Goal: Information Seeking & Learning: Understand process/instructions

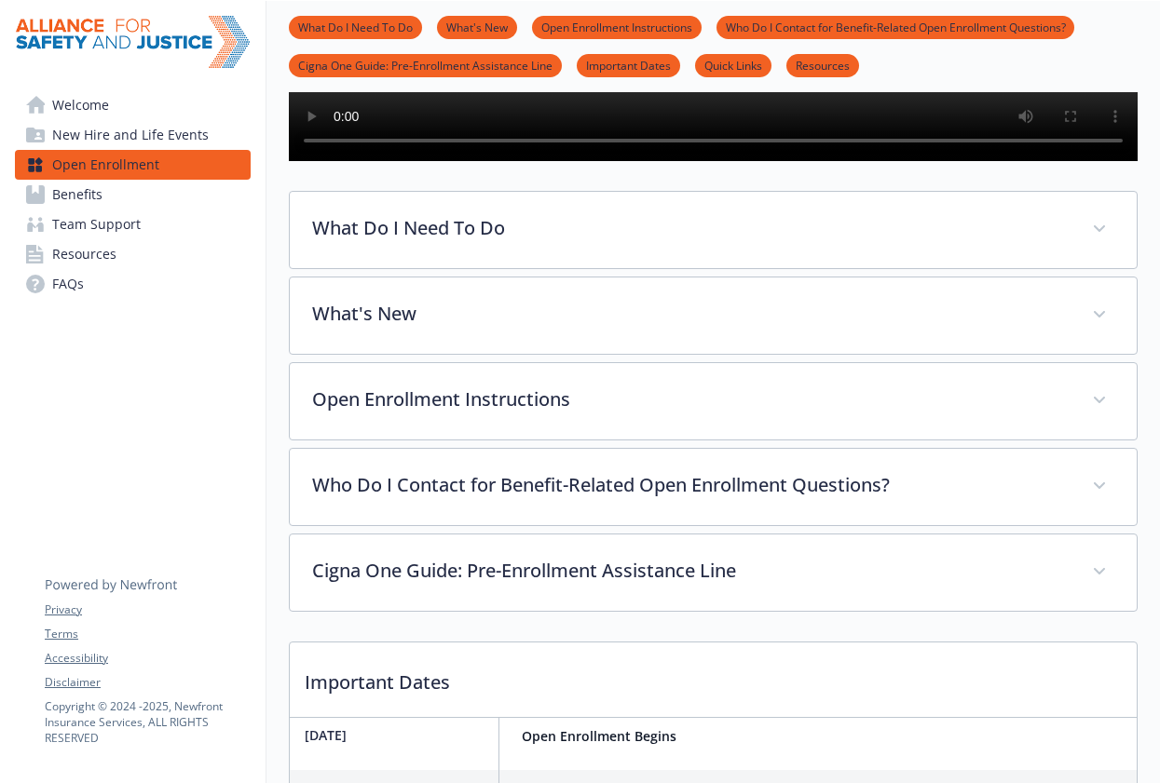
scroll to position [486, 0]
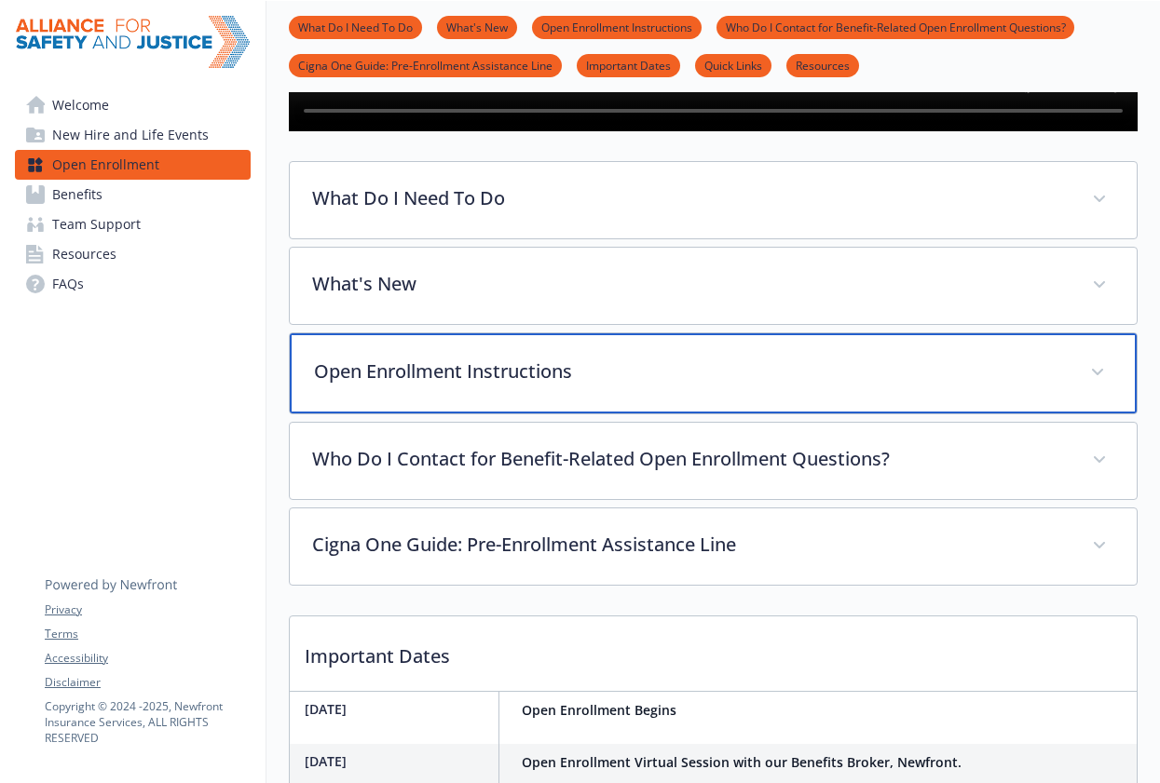
click at [468, 414] on div "Open Enrollment Instructions" at bounding box center [713, 374] width 847 height 80
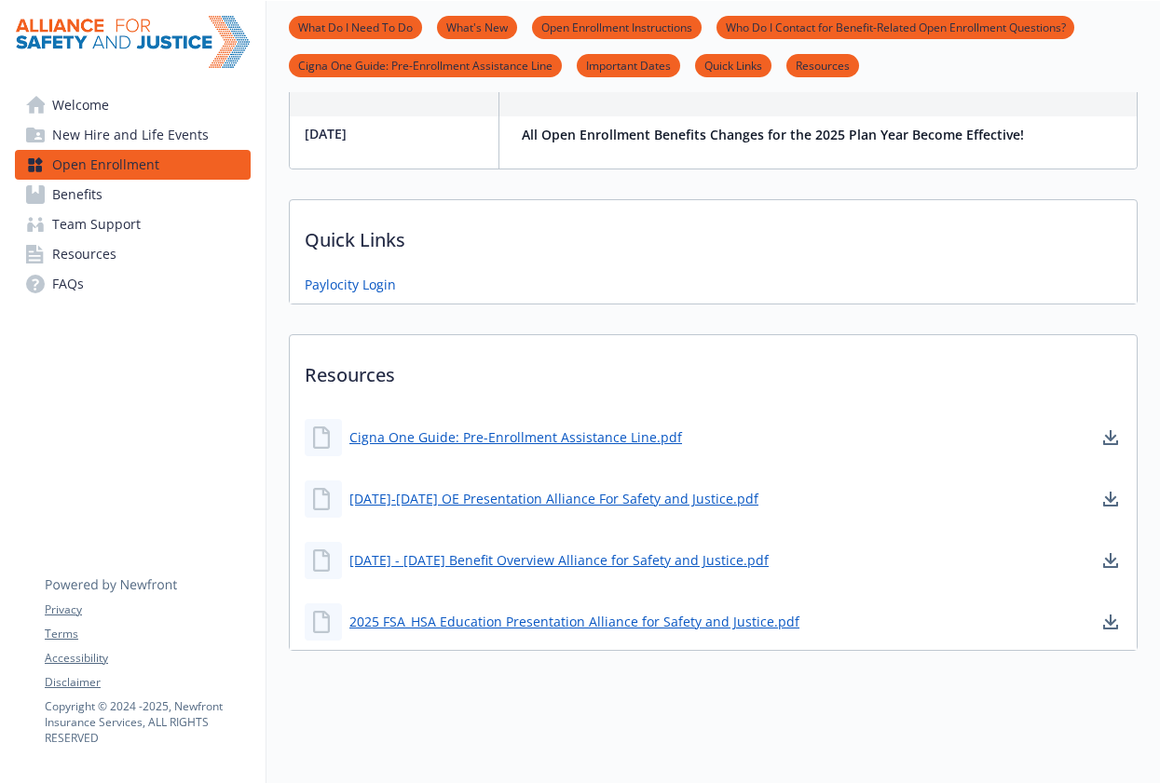
scroll to position [2044, 0]
